Goal: Task Accomplishment & Management: Manage account settings

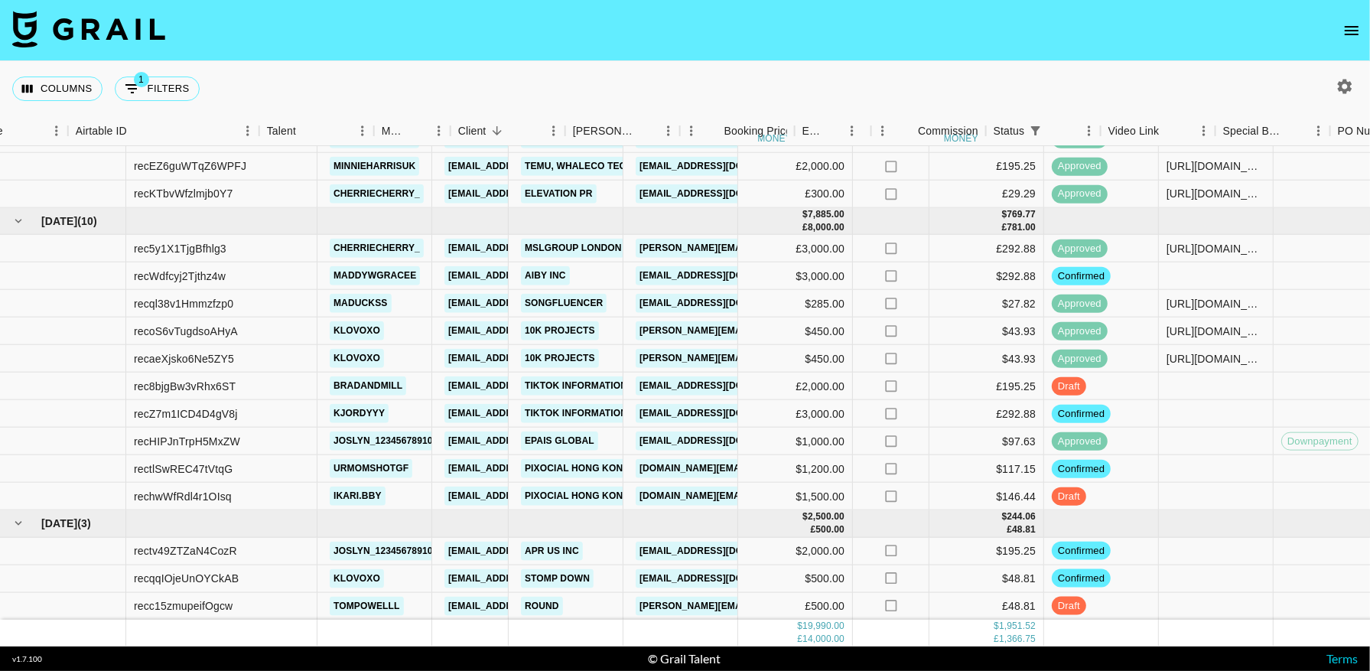
scroll to position [456, 652]
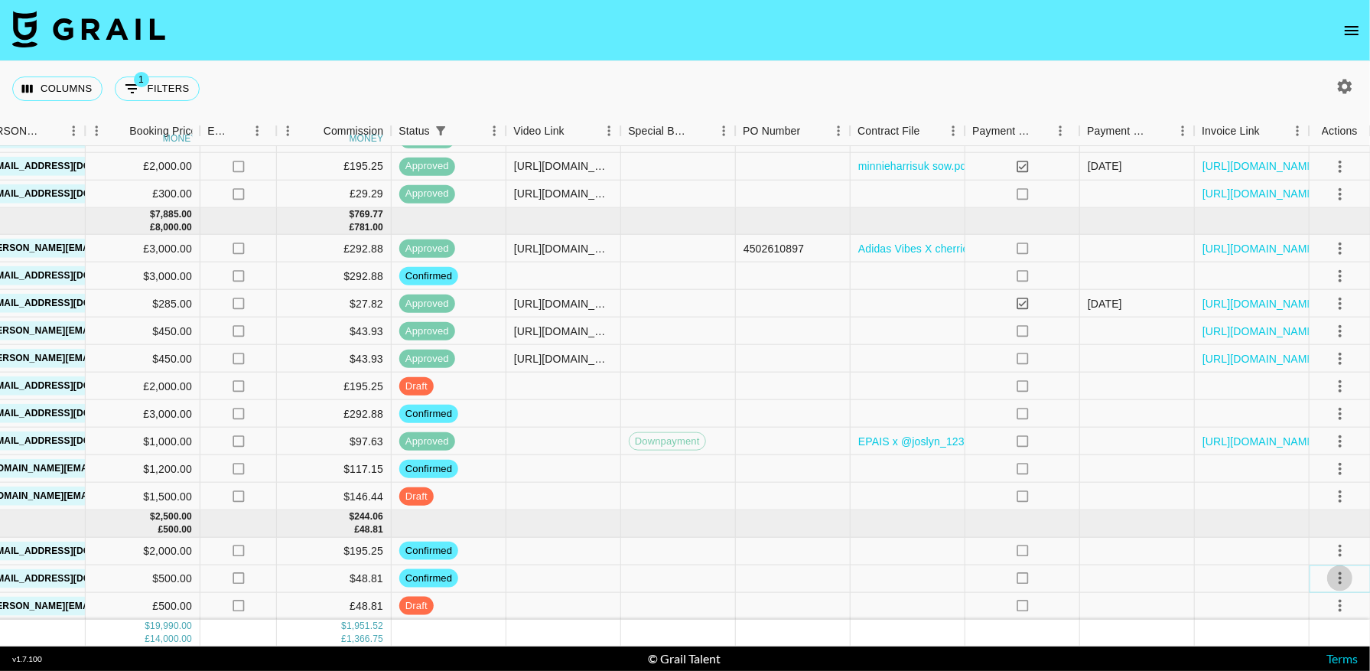
click at [1338, 589] on button "select merge strategy" at bounding box center [1340, 578] width 26 height 26
click at [1325, 485] on li "Draft Created" at bounding box center [1319, 490] width 99 height 28
click at [1347, 80] on icon "button" at bounding box center [1344, 86] width 18 height 18
select select "[DATE]"
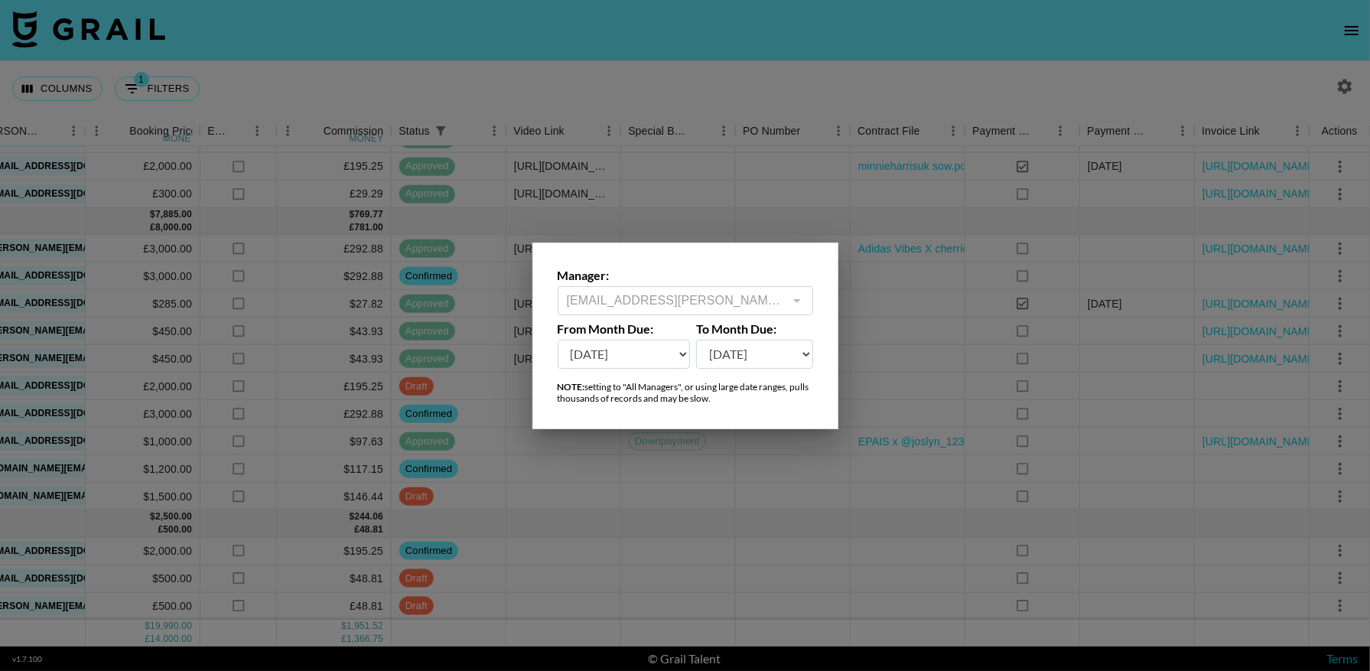
click at [991, 44] on div at bounding box center [685, 335] width 1370 height 671
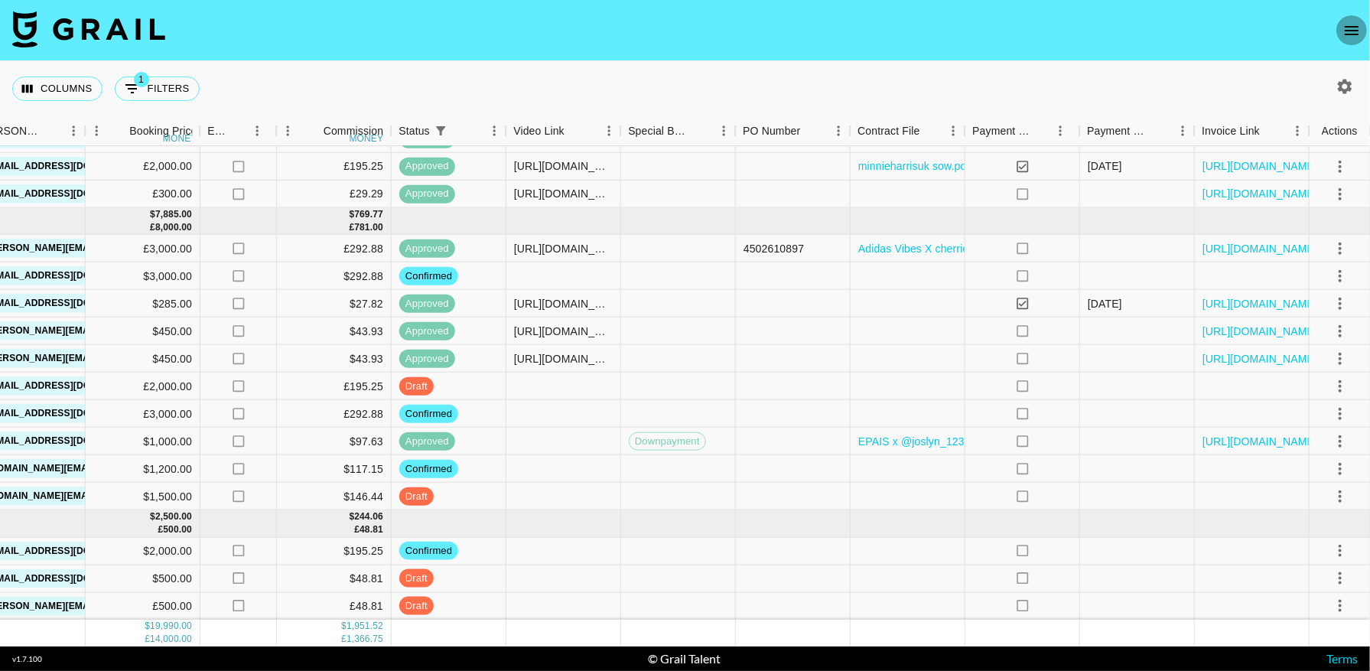
click at [1355, 31] on icon "open drawer" at bounding box center [1351, 30] width 18 height 18
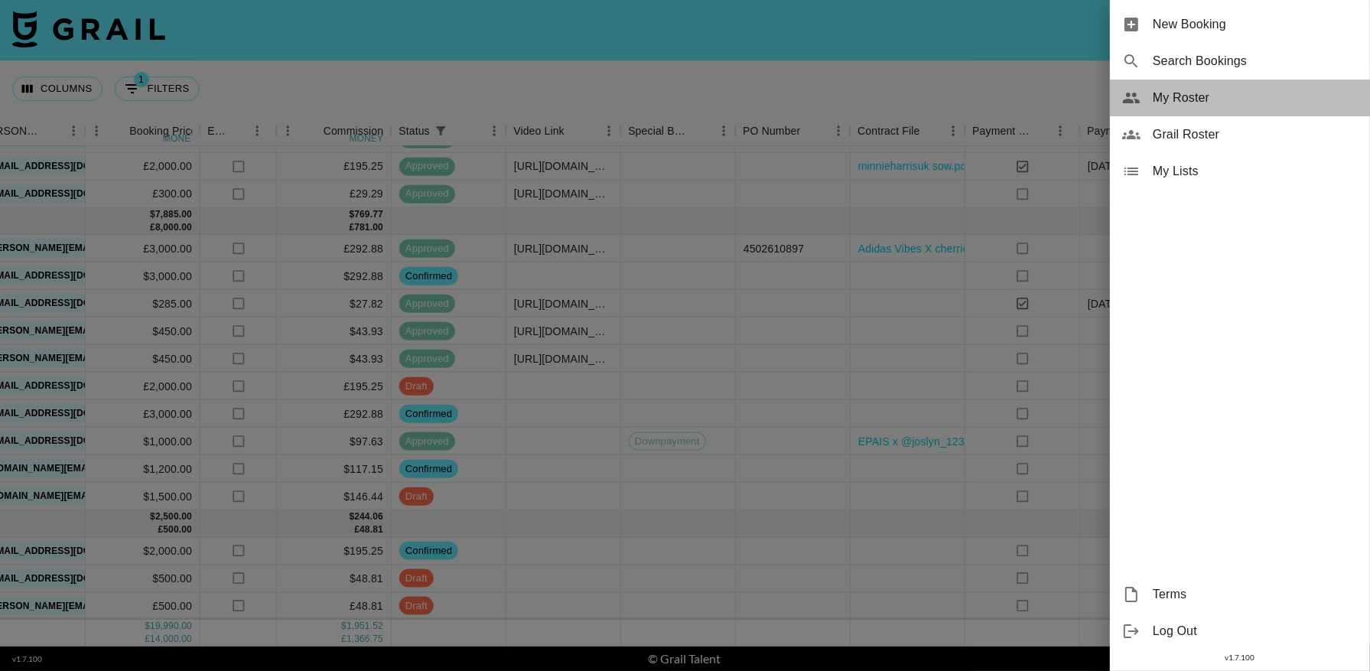
click at [1182, 96] on span "My Roster" at bounding box center [1255, 98] width 205 height 18
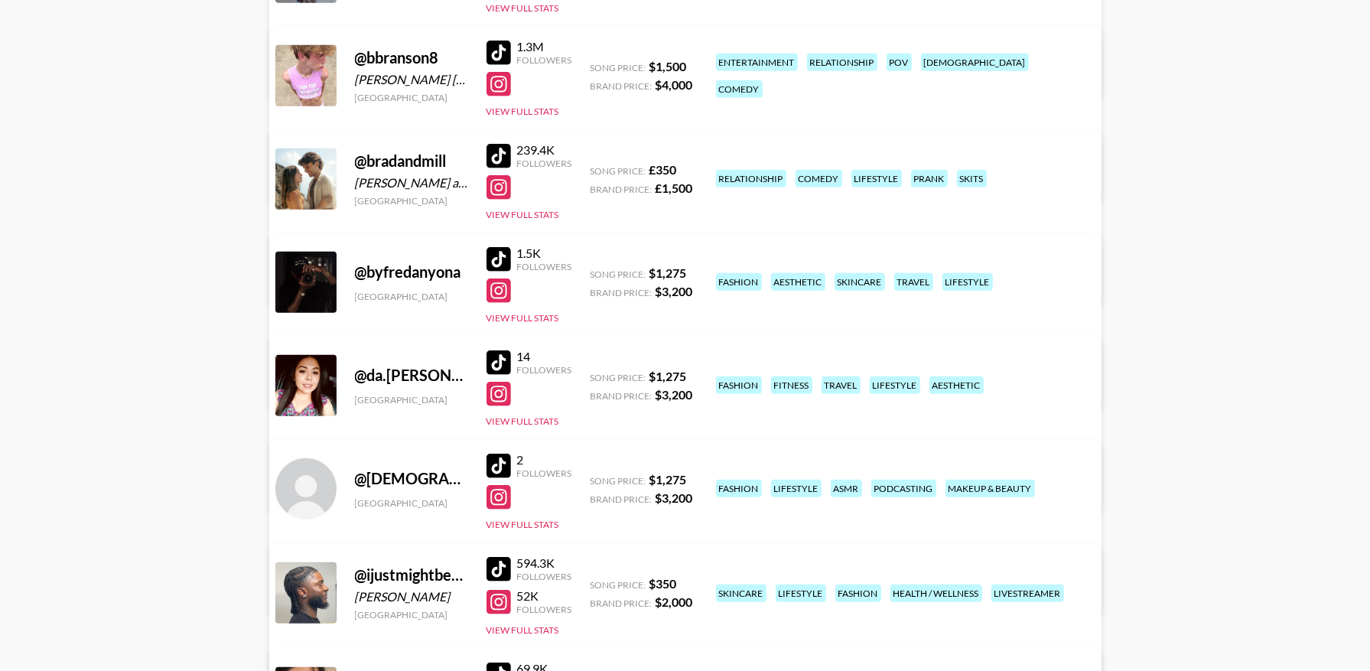
scroll to position [727, 0]
click at [545, 218] on button "View Full Stats" at bounding box center [522, 213] width 73 height 11
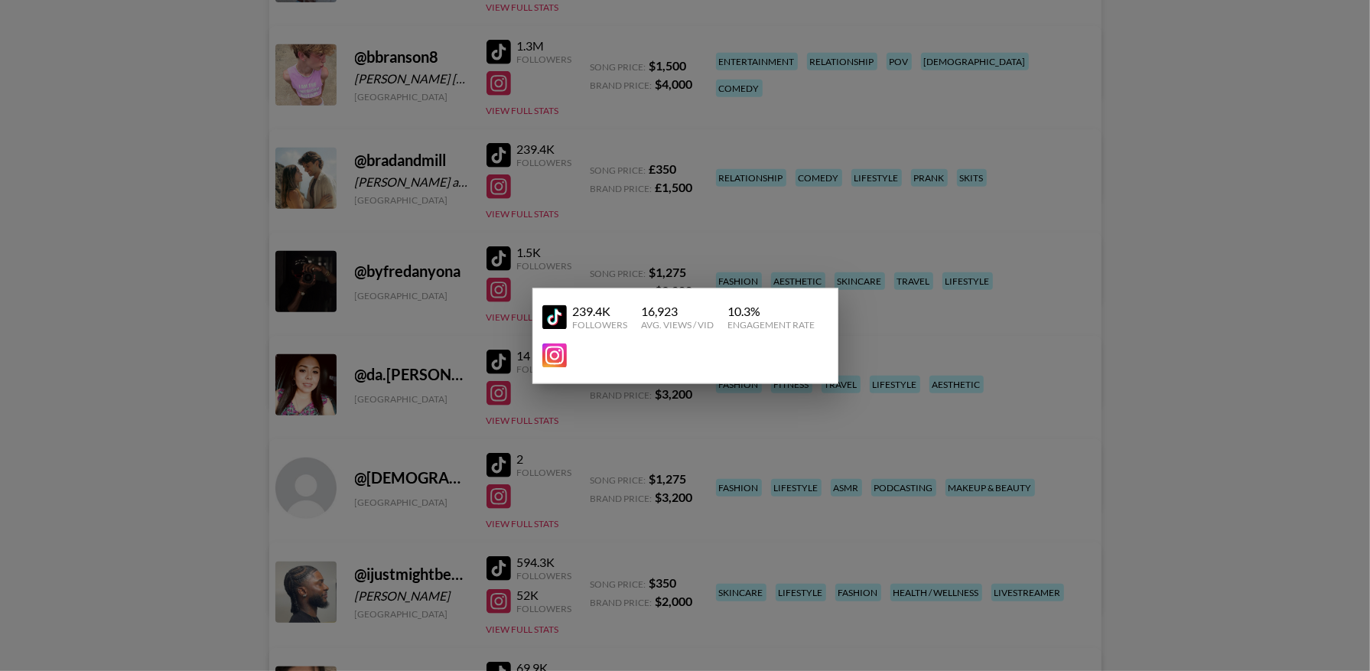
click at [495, 164] on div at bounding box center [685, 335] width 1370 height 671
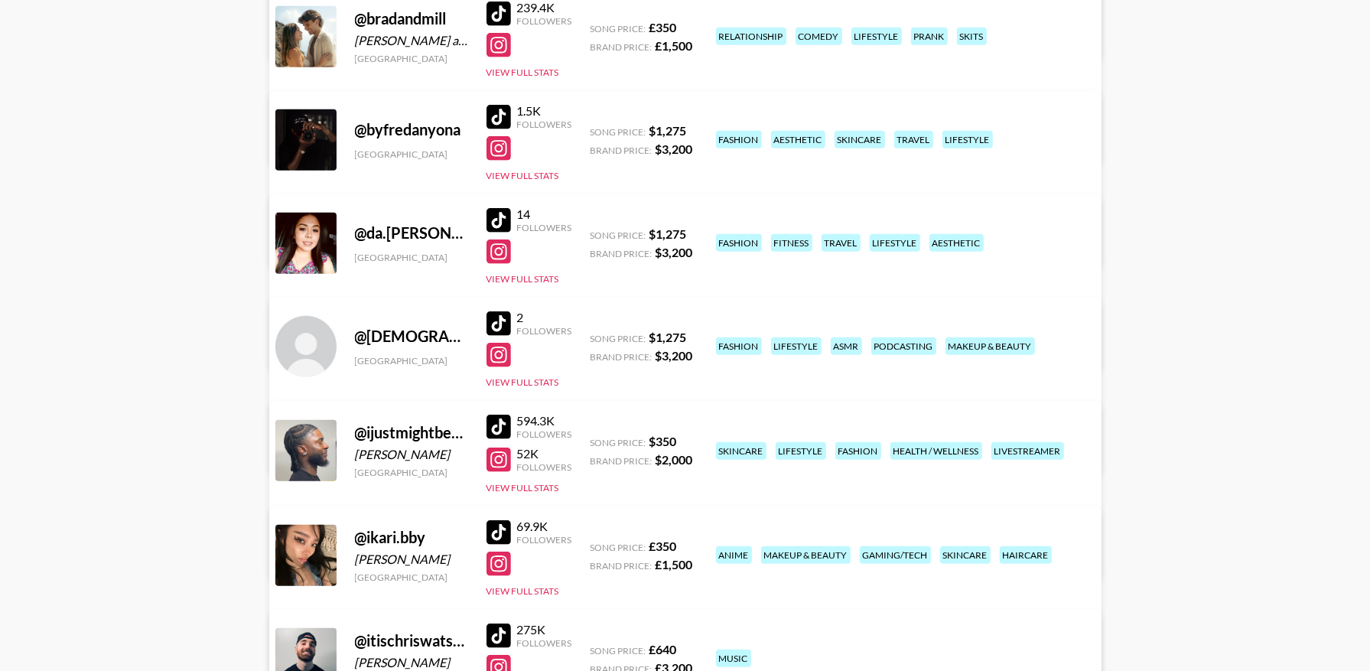
scroll to position [860, 0]
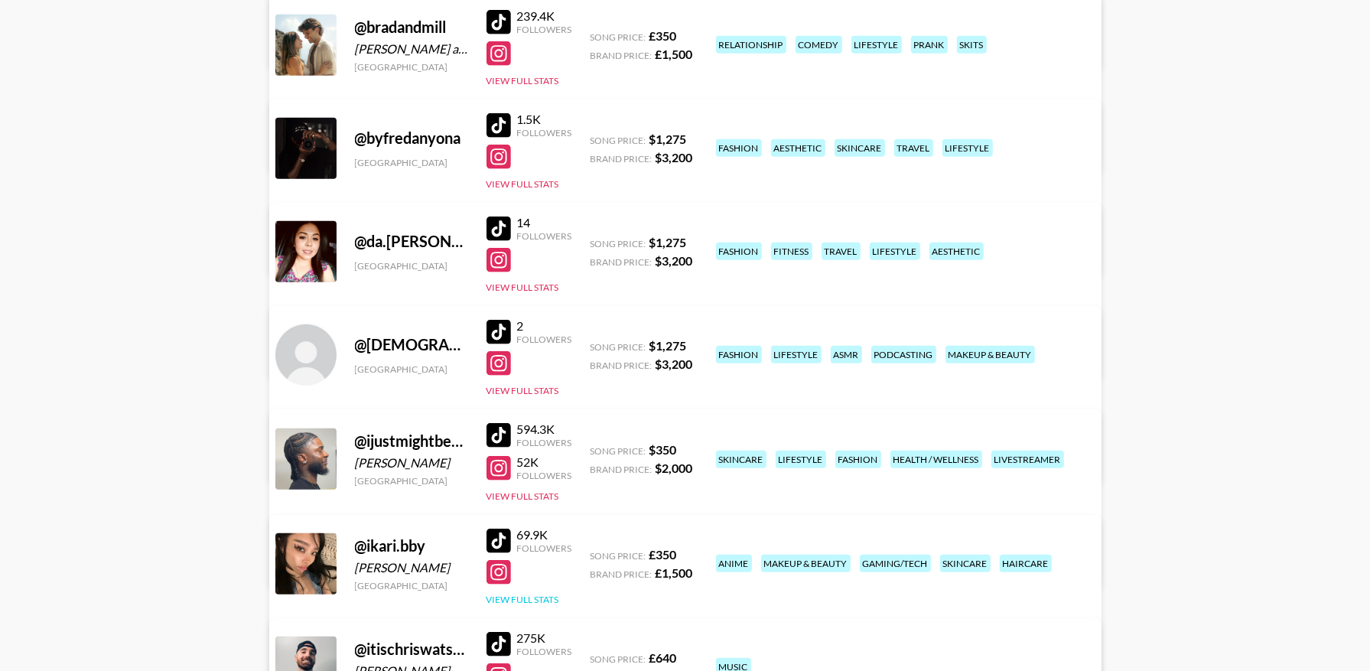
click at [506, 604] on button "View Full Stats" at bounding box center [522, 598] width 73 height 11
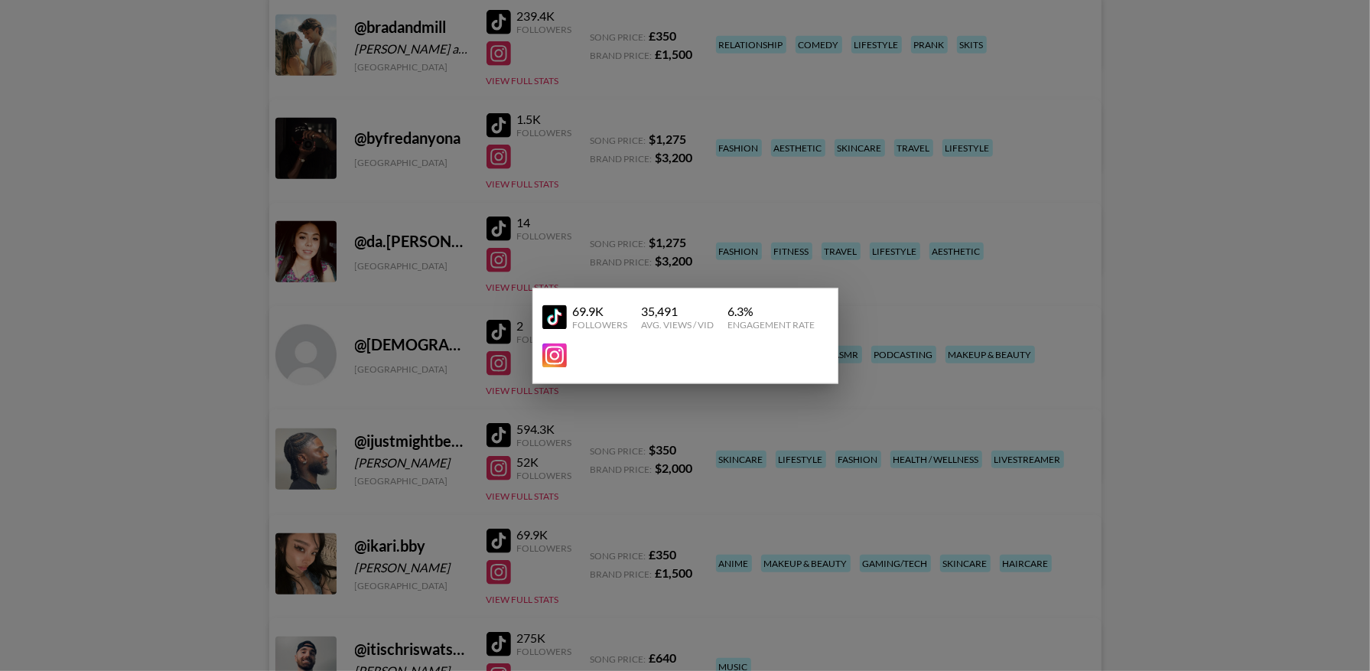
click at [1120, 239] on div at bounding box center [685, 335] width 1370 height 671
